Goal: Transaction & Acquisition: Purchase product/service

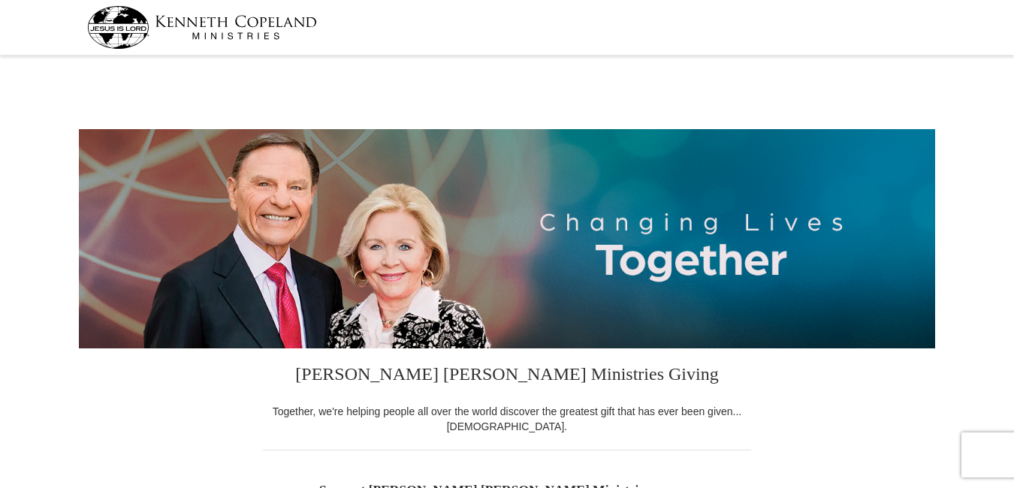
select select "CA"
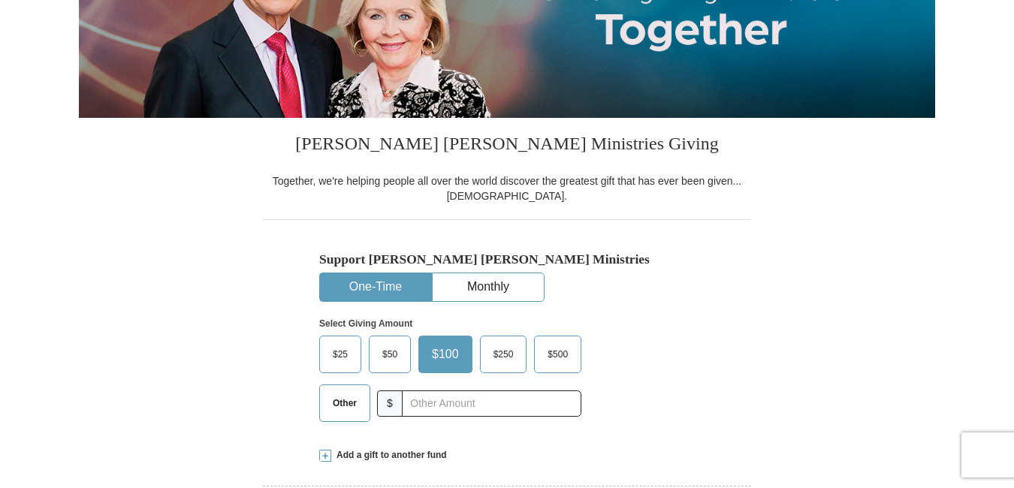
click at [501, 351] on span "$250" at bounding box center [503, 354] width 35 height 23
click at [0, 0] on input "$250" at bounding box center [0, 0] width 0 height 0
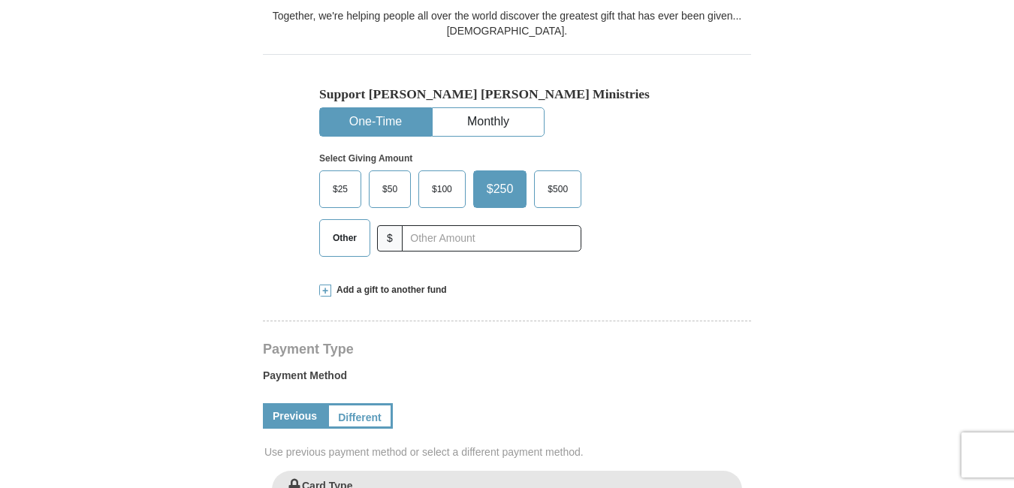
scroll to position [416, 0]
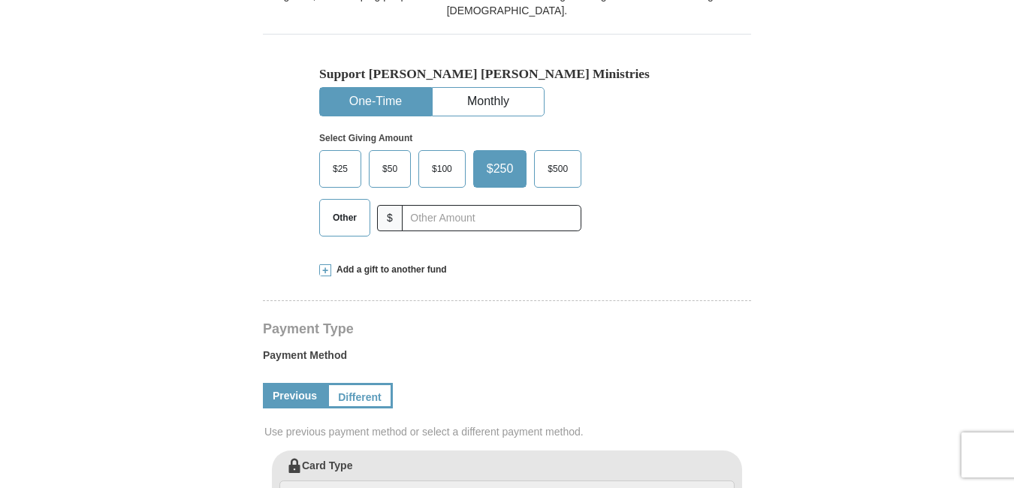
click at [291, 395] on link "Previous" at bounding box center [295, 396] width 64 height 26
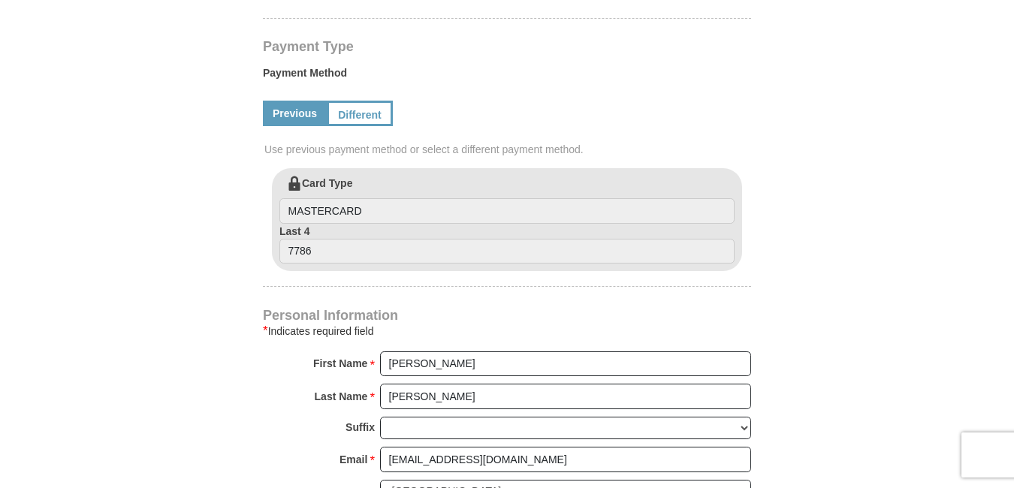
scroll to position [698, 0]
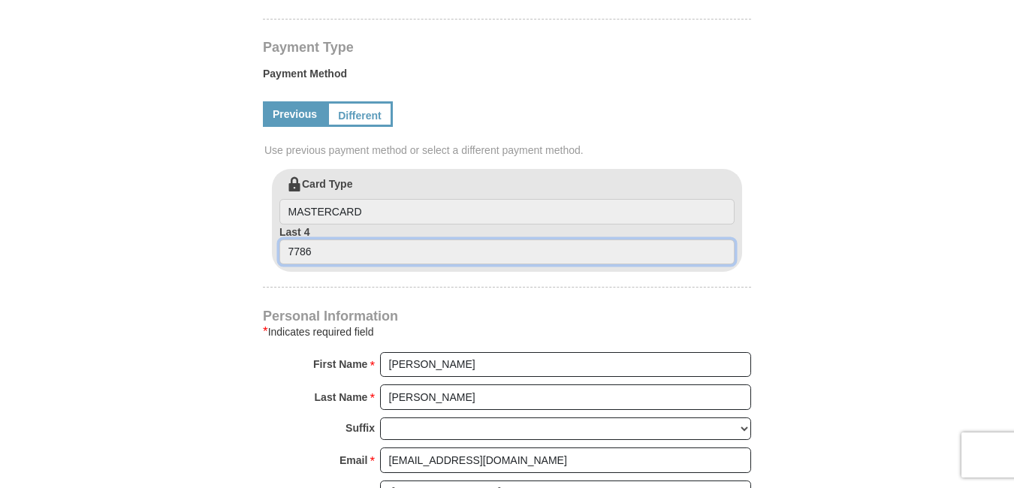
click at [315, 253] on input "7786" at bounding box center [506, 253] width 455 height 26
click at [313, 252] on input "7786" at bounding box center [506, 253] width 455 height 26
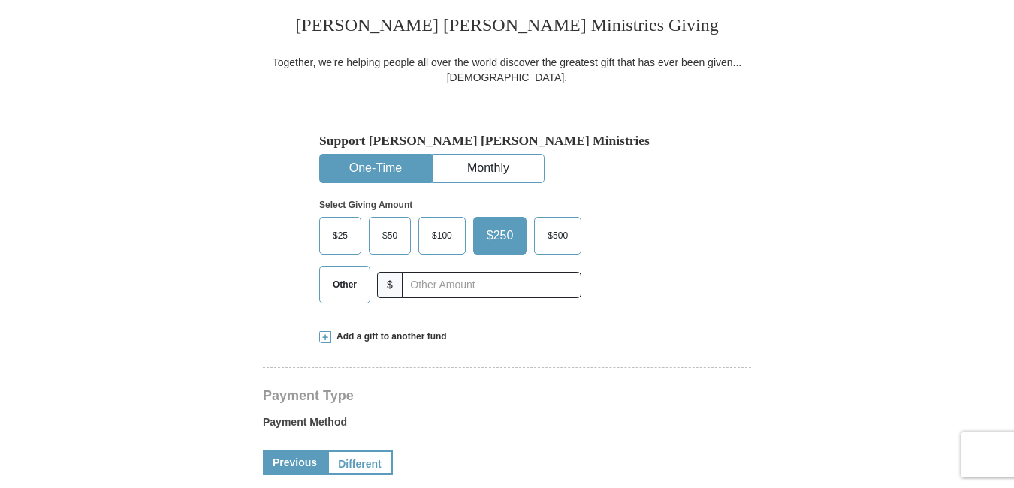
scroll to position [392, 0]
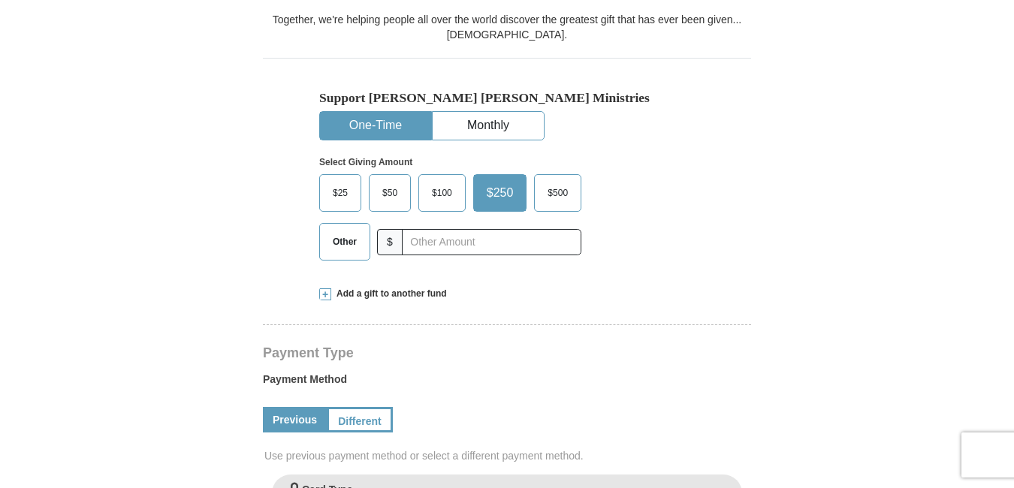
drag, startPoint x: 469, startPoint y: 104, endPoint x: 200, endPoint y: 182, distance: 279.4
click at [147, 201] on form "Kenneth Copeland Ministries Giving Together, we're helping people all over the …" at bounding box center [507, 477] width 856 height 1618
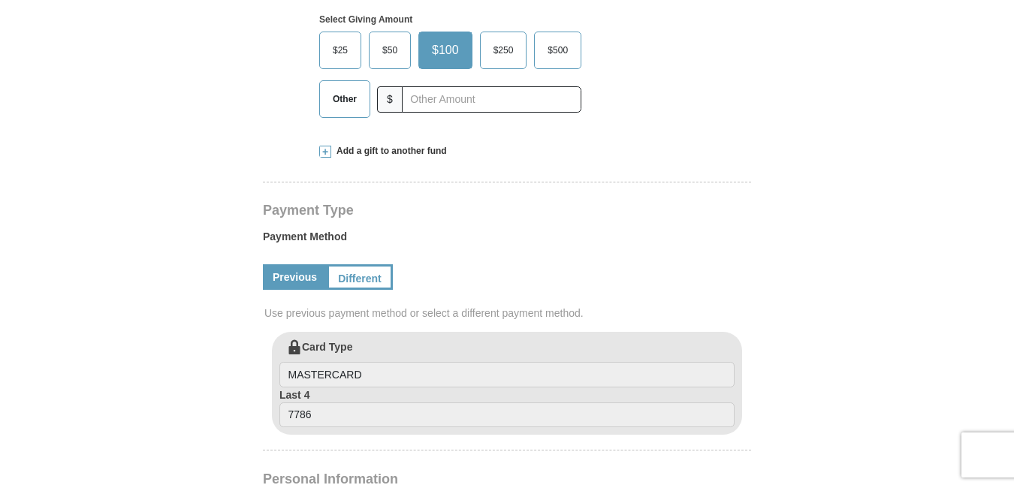
select select "CA"
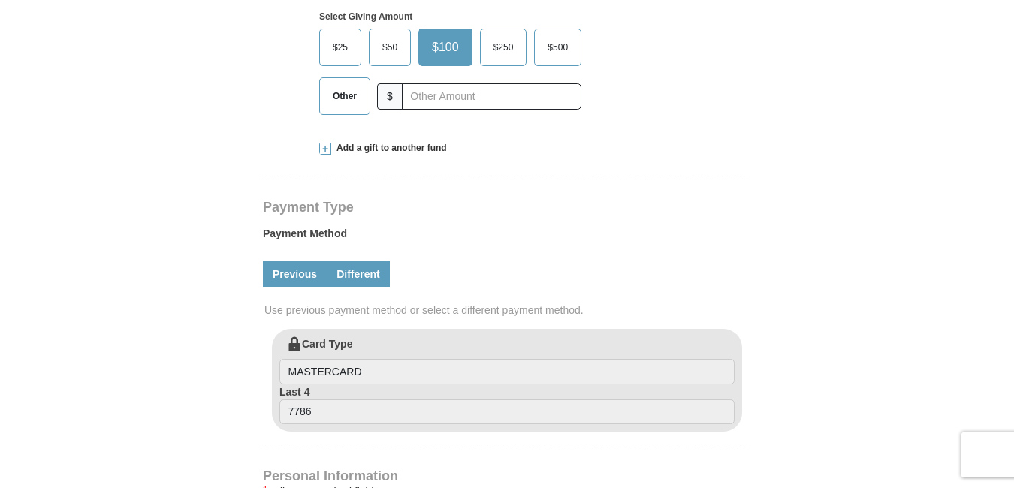
click at [357, 271] on link "Different" at bounding box center [358, 274] width 63 height 26
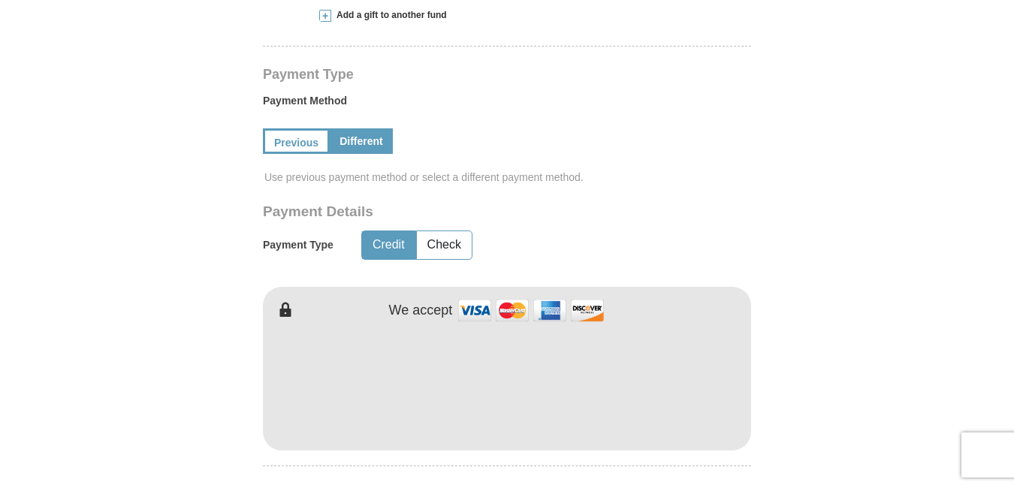
scroll to position [674, 0]
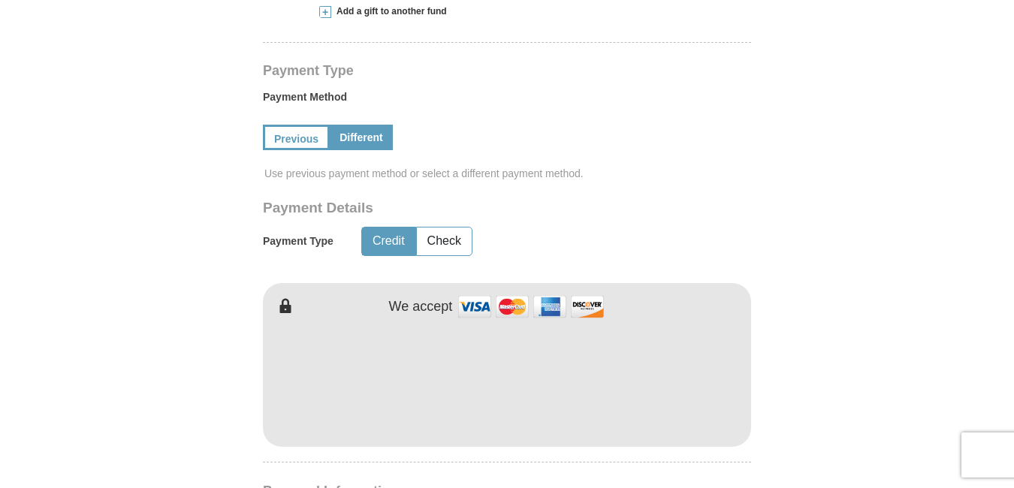
click at [453, 308] on div "We accept" at bounding box center [568, 307] width 366 height 32
drag, startPoint x: 496, startPoint y: 318, endPoint x: 185, endPoint y: 388, distance: 318.8
click at [185, 388] on form "Kenneth Copeland Ministries Giving Together, we're helping people all over the …" at bounding box center [507, 270] width 856 height 1769
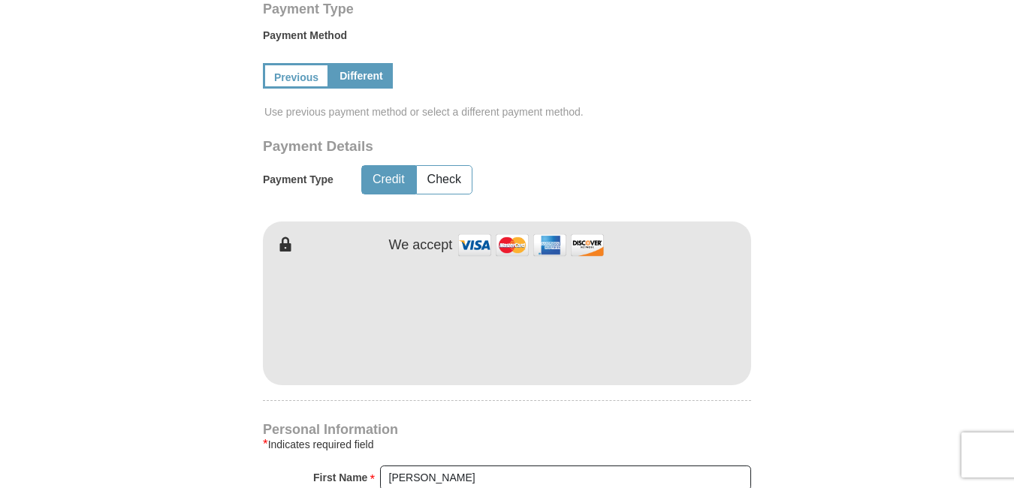
scroll to position [737, 0]
drag, startPoint x: 553, startPoint y: 186, endPoint x: 155, endPoint y: 343, distance: 428.5
click at [155, 343] on form "Kenneth Copeland Ministries Giving Together, we're helping people all over the …" at bounding box center [507, 207] width 856 height 1769
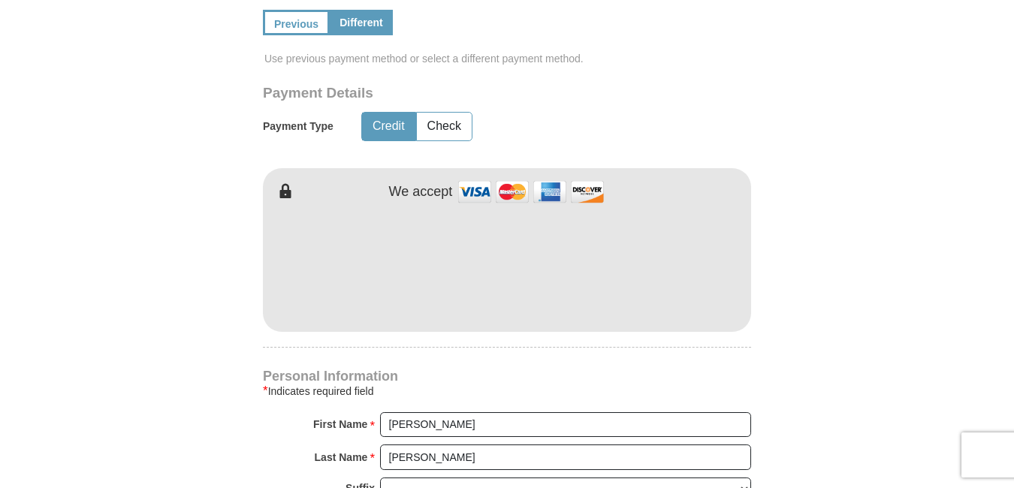
scroll to position [790, 0]
click at [203, 351] on form "Kenneth Copeland Ministries Giving Together, we're helping people all over the …" at bounding box center [507, 154] width 856 height 1769
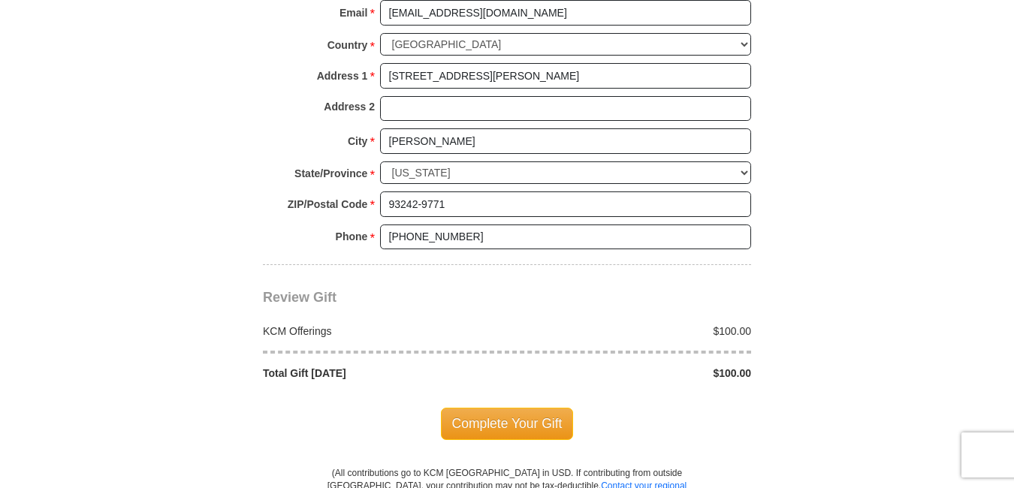
scroll to position [1299, 0]
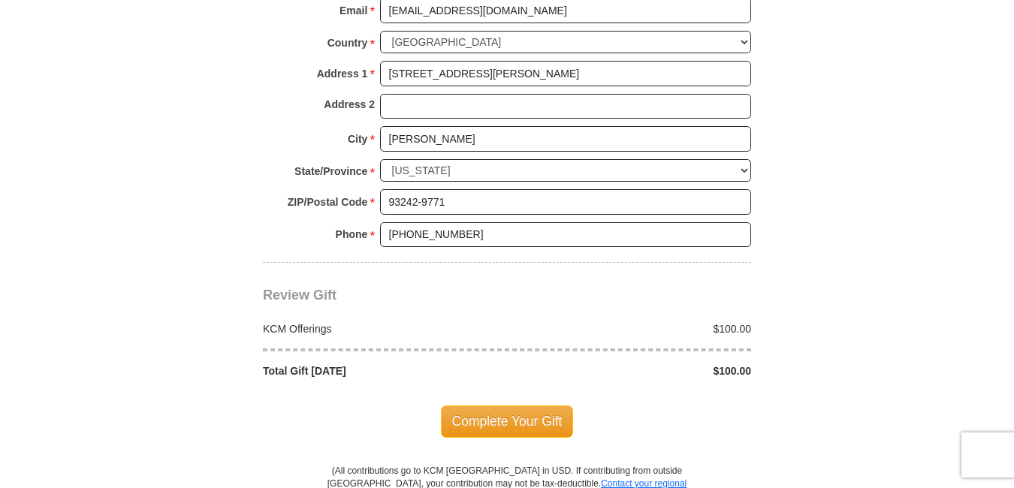
drag, startPoint x: 155, startPoint y: 418, endPoint x: 199, endPoint y: 415, distance: 43.6
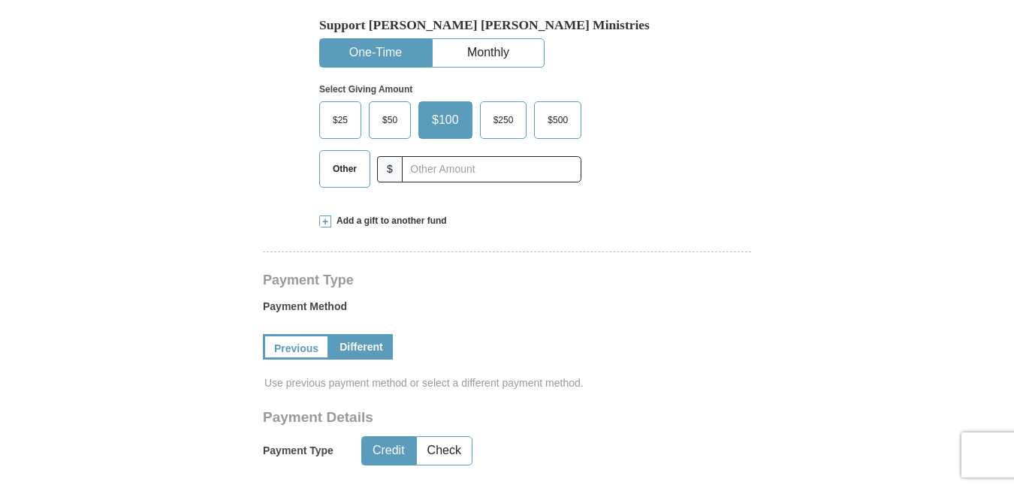
scroll to position [464, 0]
click at [500, 121] on span "$250" at bounding box center [503, 121] width 35 height 23
click at [0, 0] on input "$250" at bounding box center [0, 0] width 0 height 0
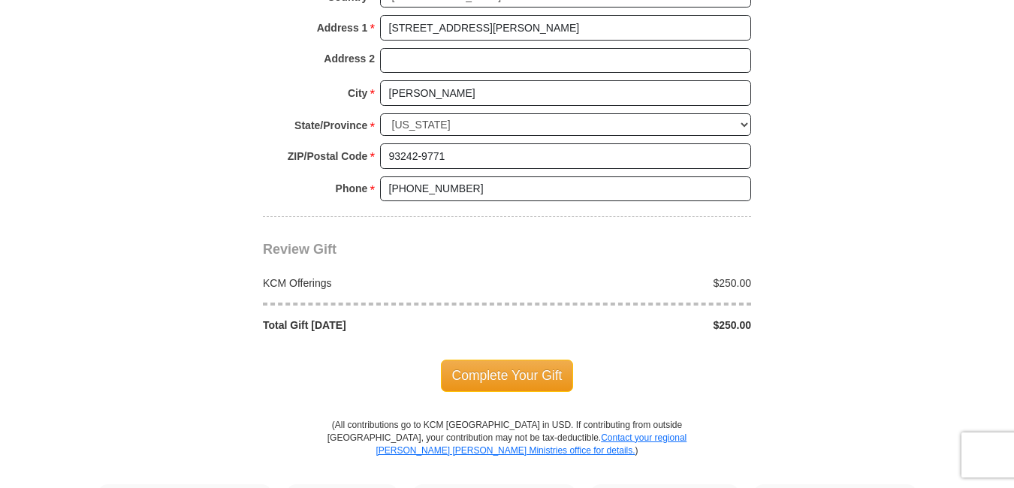
scroll to position [1346, 0]
click at [493, 369] on span "Complete Your Gift" at bounding box center [507, 374] width 133 height 32
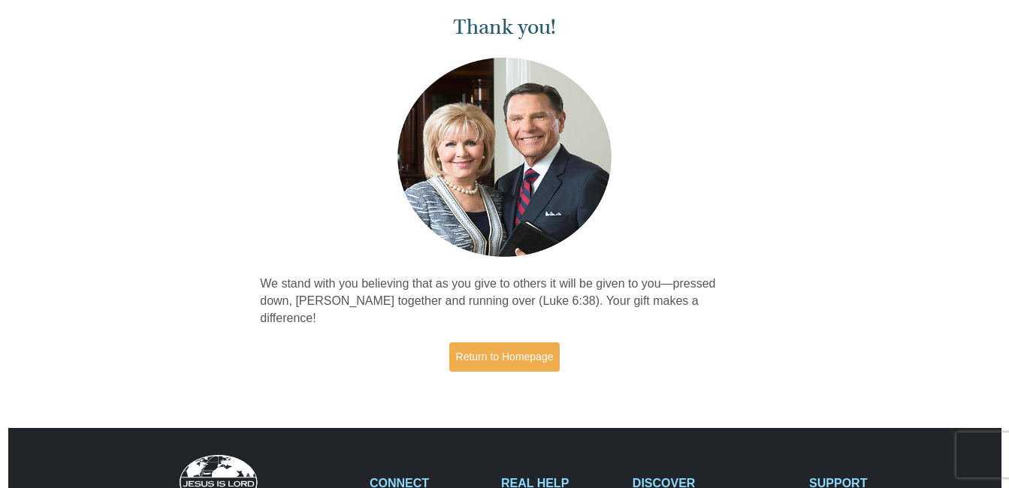
scroll to position [63, 0]
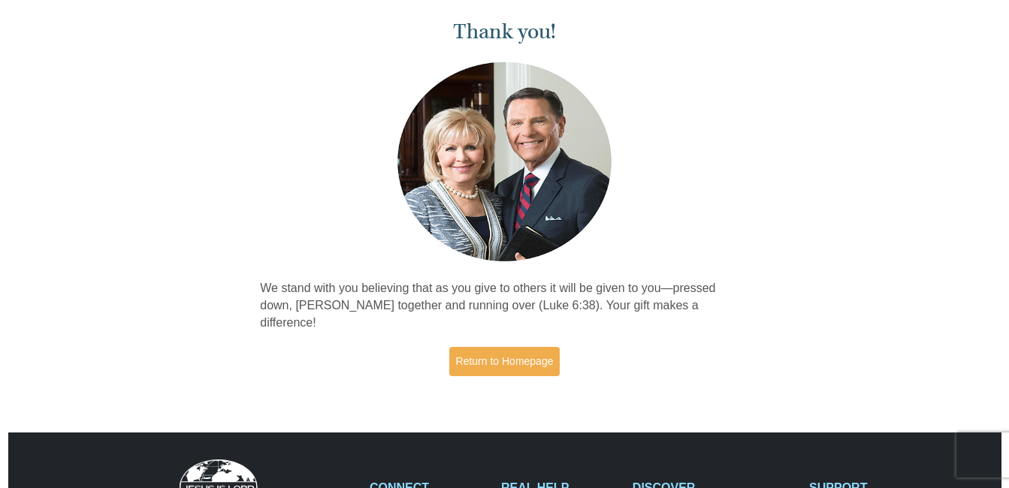
drag, startPoint x: 672, startPoint y: 177, endPoint x: 632, endPoint y: 173, distance: 40.1
click at [632, 173] on div "Thank you! We stand with you believing that as you give to others it will be gi…" at bounding box center [504, 192] width 505 height 390
click at [758, 40] on div "Thank you! We stand with you believing that as you give to others it will be gi…" at bounding box center [504, 200] width 1009 height 406
